Goal: Register for event/course

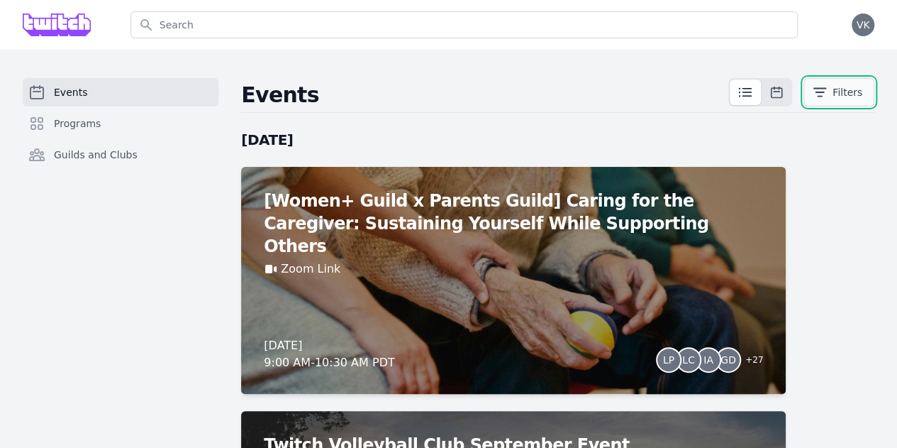
click at [849, 101] on button "Filters" at bounding box center [839, 92] width 71 height 28
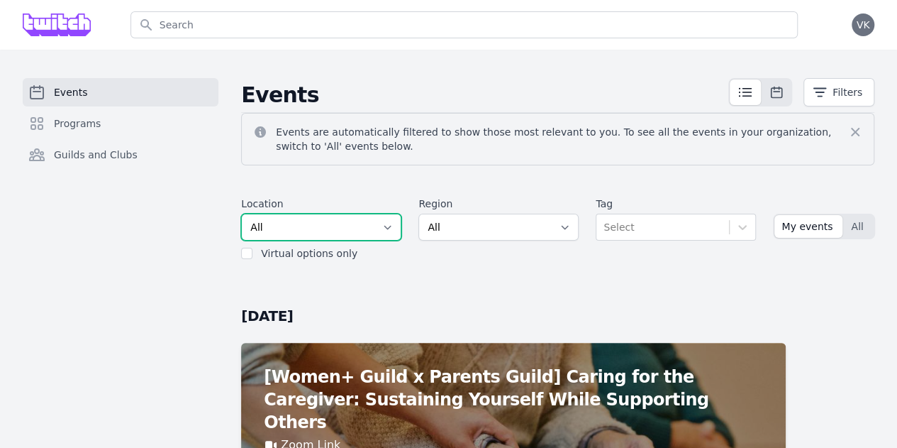
click at [311, 218] on select "All SEA81 Oscar ([GEOGRAPHIC_DATA], [GEOGRAPHIC_DATA]) LHR32 ([GEOGRAPHIC_DATA]…" at bounding box center [321, 226] width 160 height 27
select select "37"
click at [241, 213] on select "All SEA81 Oscar ([GEOGRAPHIC_DATA], [GEOGRAPHIC_DATA]) LHR32 ([GEOGRAPHIC_DATA]…" at bounding box center [321, 226] width 160 height 27
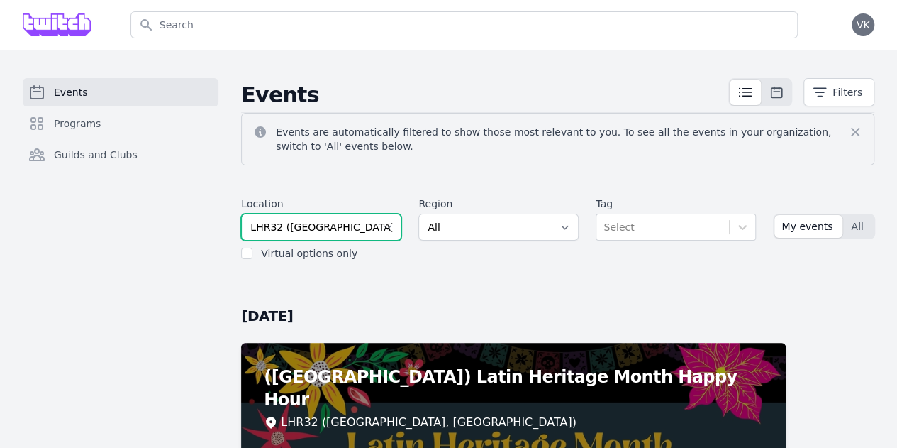
scroll to position [213, 0]
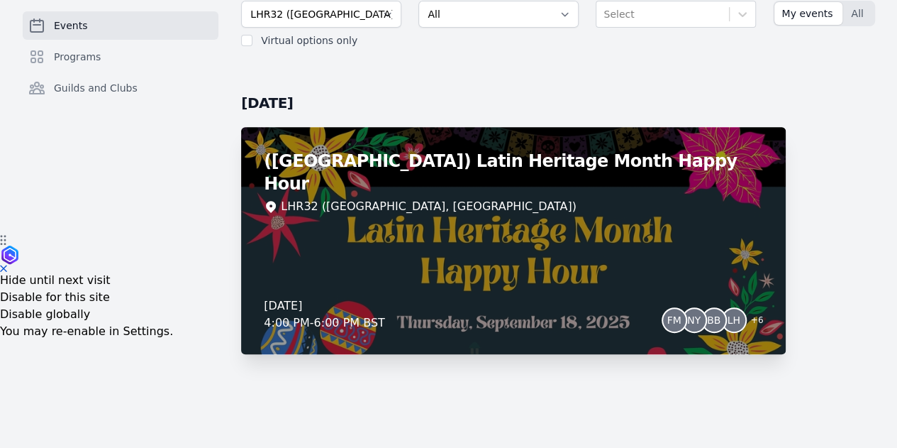
click at [457, 216] on div "([GEOGRAPHIC_DATA]) Latin Heritage Month Happy Hour LHR32 ([GEOGRAPHIC_DATA], […" at bounding box center [513, 240] width 545 height 227
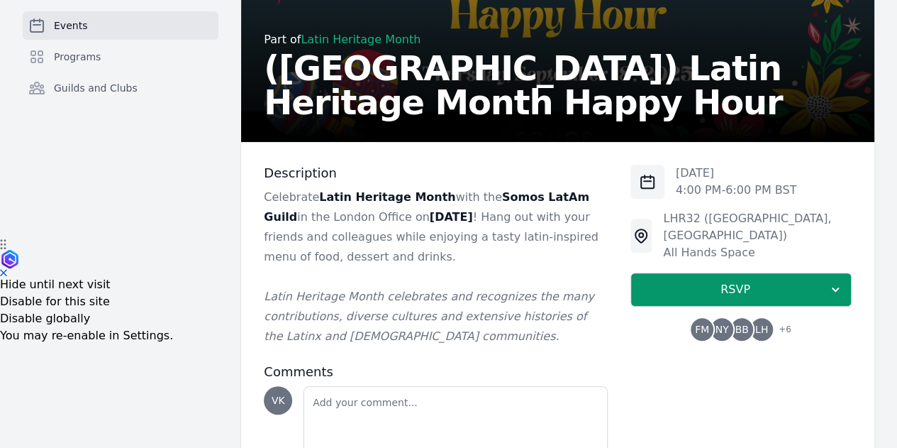
scroll to position [213, 0]
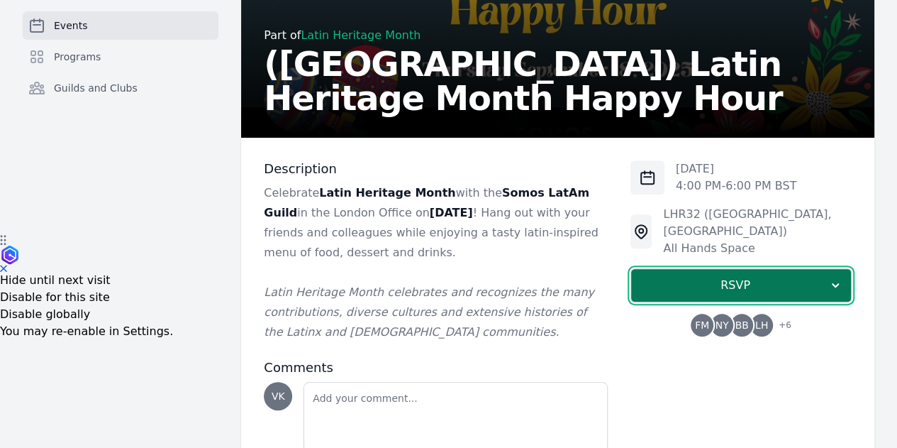
click at [651, 277] on button "RSVP" at bounding box center [741, 285] width 221 height 34
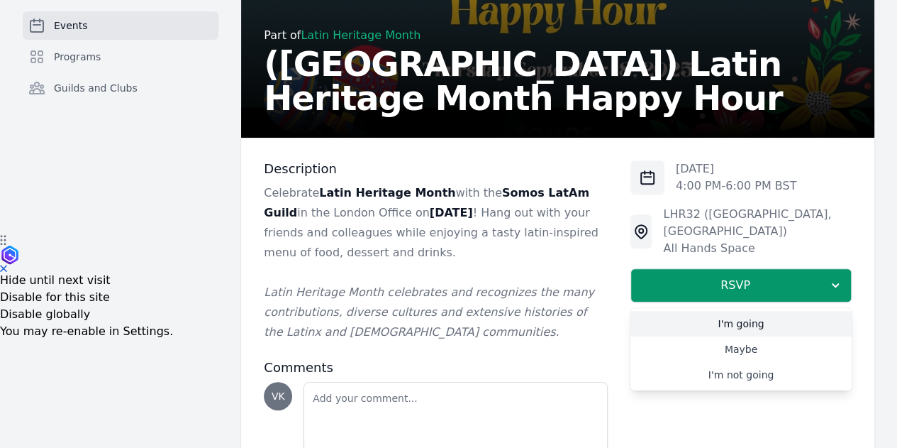
click at [640, 311] on link "I'm going" at bounding box center [741, 324] width 221 height 26
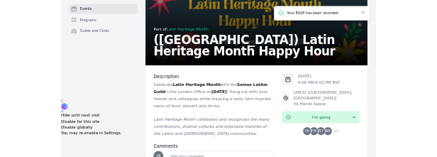
scroll to position [71, 0]
